Goal: Consume media (video, audio): Consume media (video, audio)

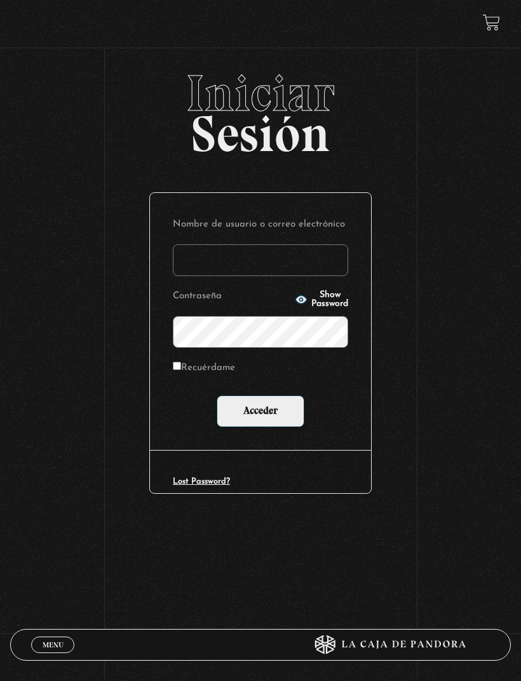
type input "[EMAIL_ADDRESS][DOMAIN_NAME]"
click at [260, 413] on input "Acceder" at bounding box center [261, 412] width 88 height 32
